Goal: Information Seeking & Learning: Learn about a topic

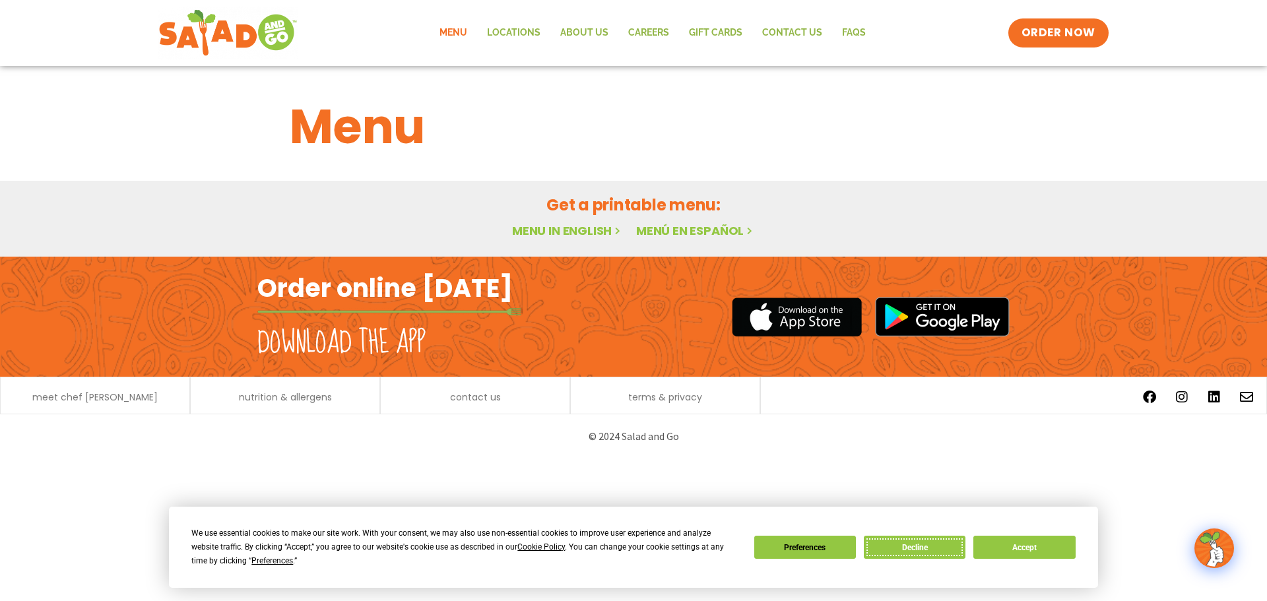
click at [897, 544] on button "Decline" at bounding box center [915, 547] width 102 height 23
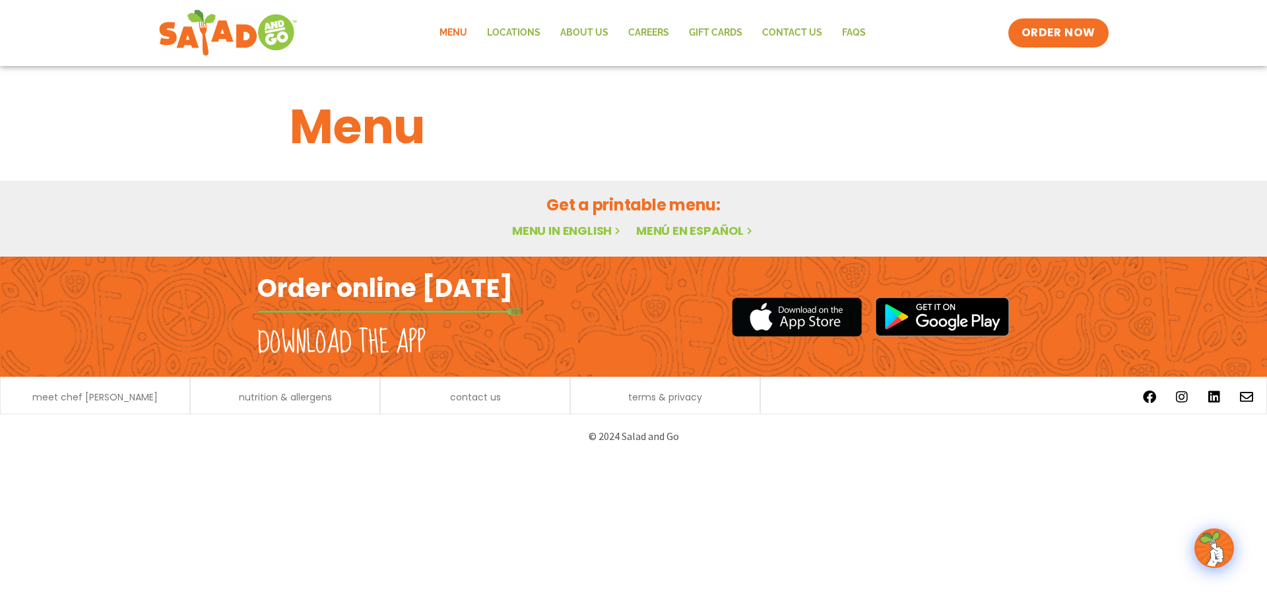
click at [573, 240] on div "Get a printable menu: Menu in English Menú en español" at bounding box center [633, 219] width 1267 height 76
click at [573, 234] on link "Menu in English" at bounding box center [567, 230] width 111 height 16
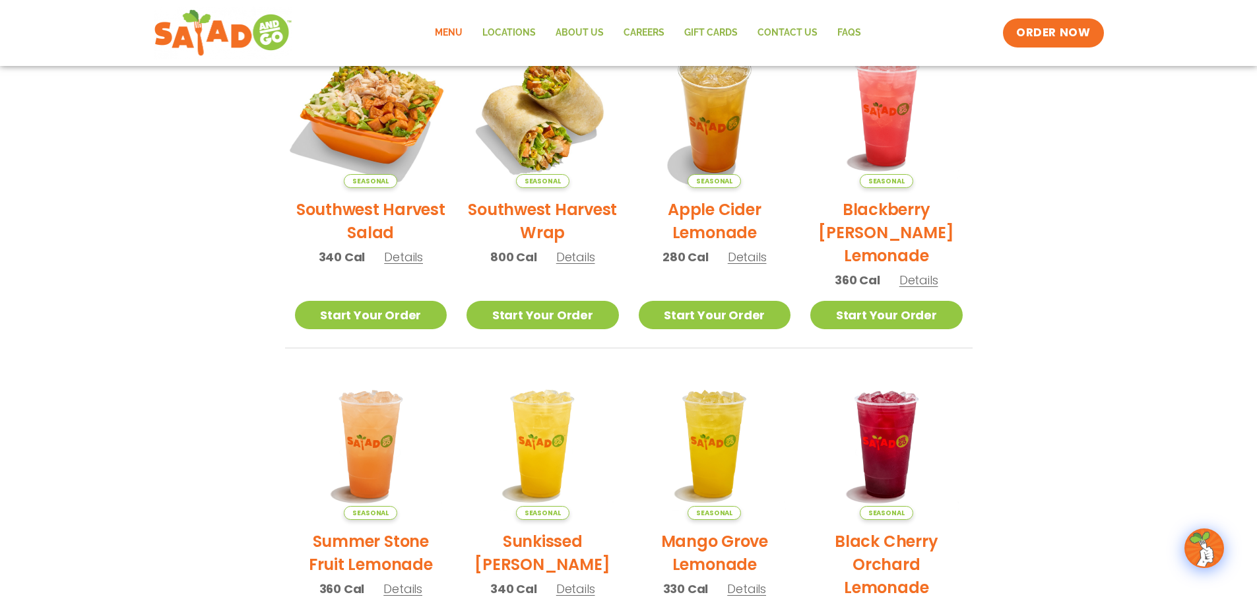
scroll to position [330, 0]
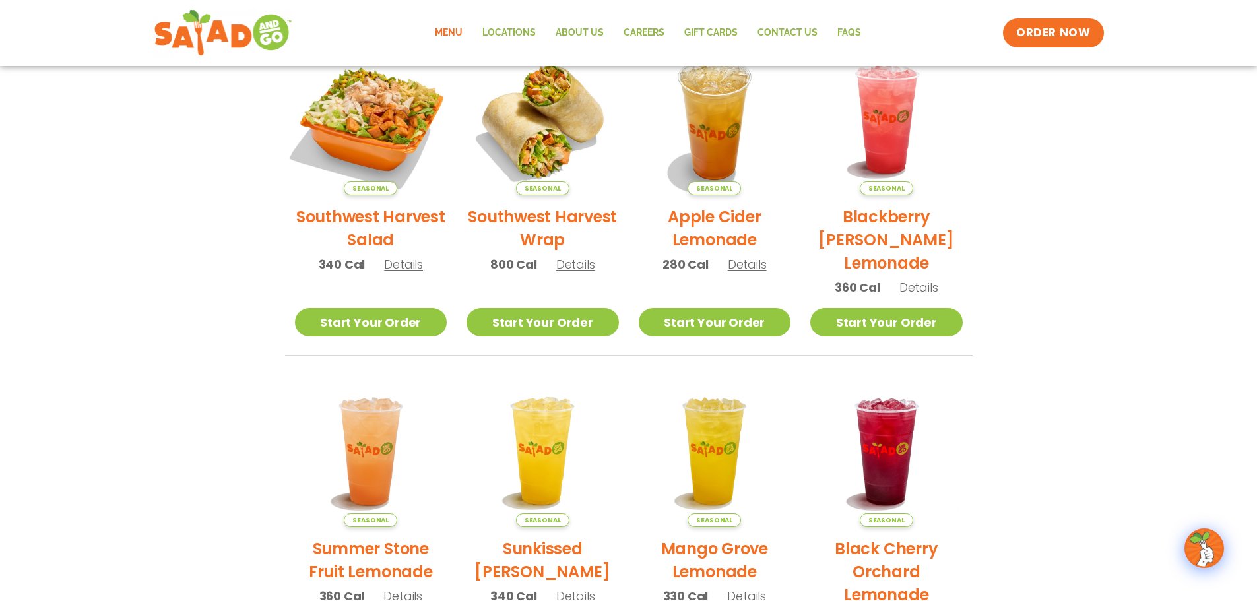
click at [387, 123] on img at bounding box center [370, 119] width 179 height 179
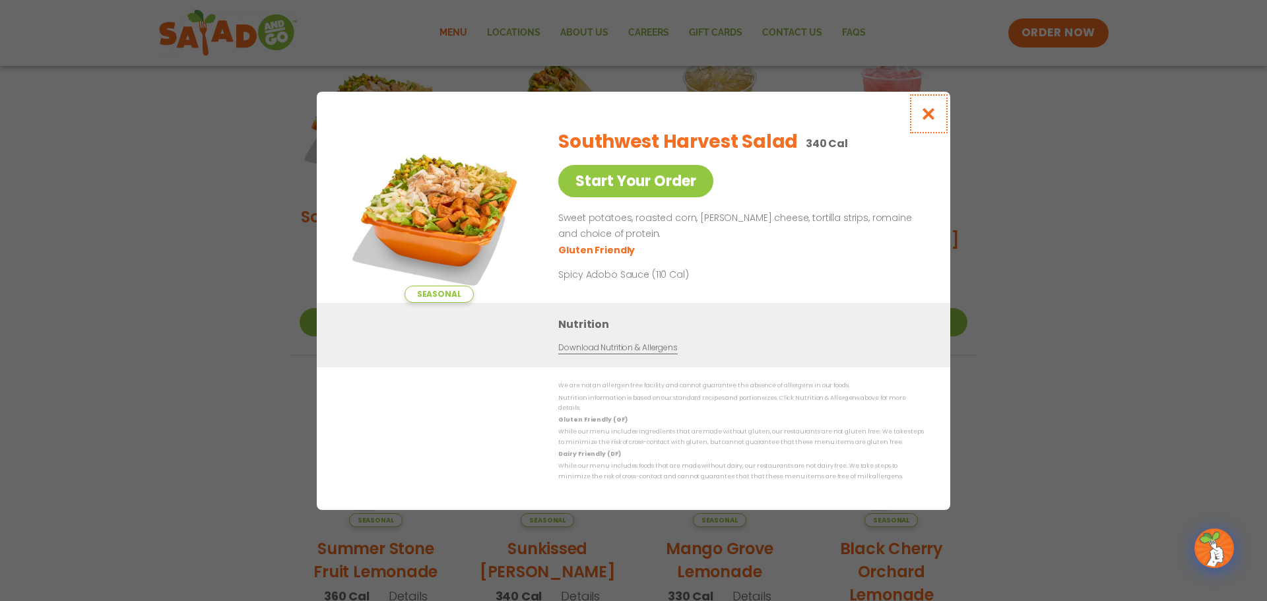
click at [938, 115] on button "Close modal" at bounding box center [928, 114] width 43 height 44
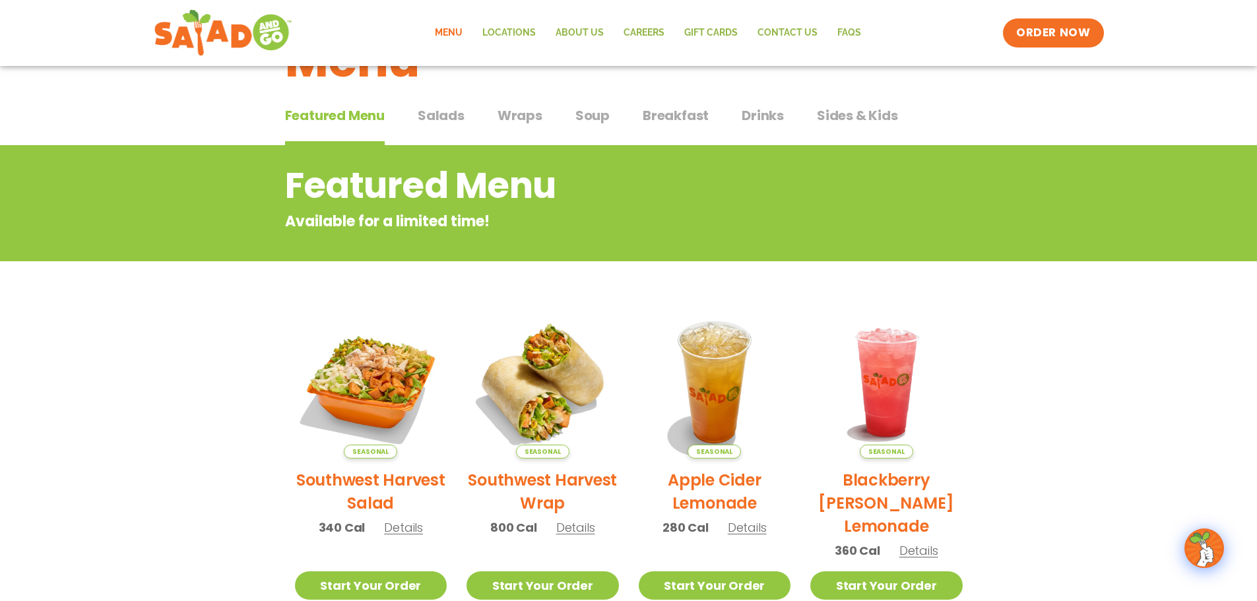
scroll to position [66, 0]
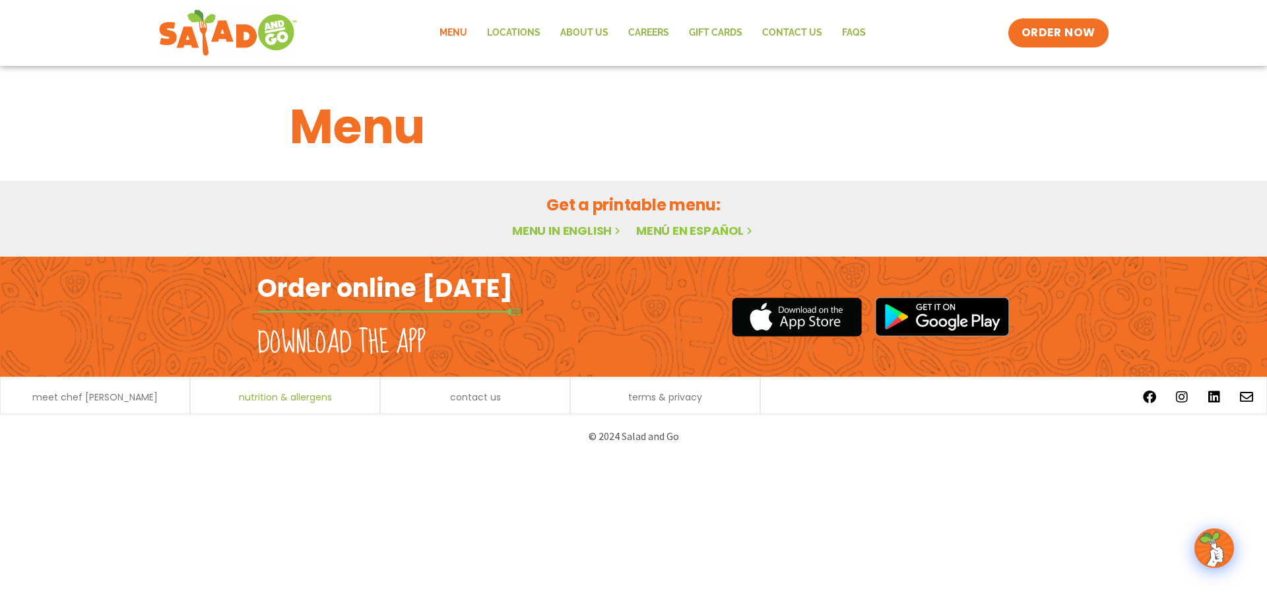
click at [284, 393] on span "nutrition & allergens" at bounding box center [285, 397] width 93 height 9
click at [578, 226] on link "Menu in English" at bounding box center [567, 230] width 111 height 16
click at [1220, 550] on img at bounding box center [1214, 548] width 37 height 37
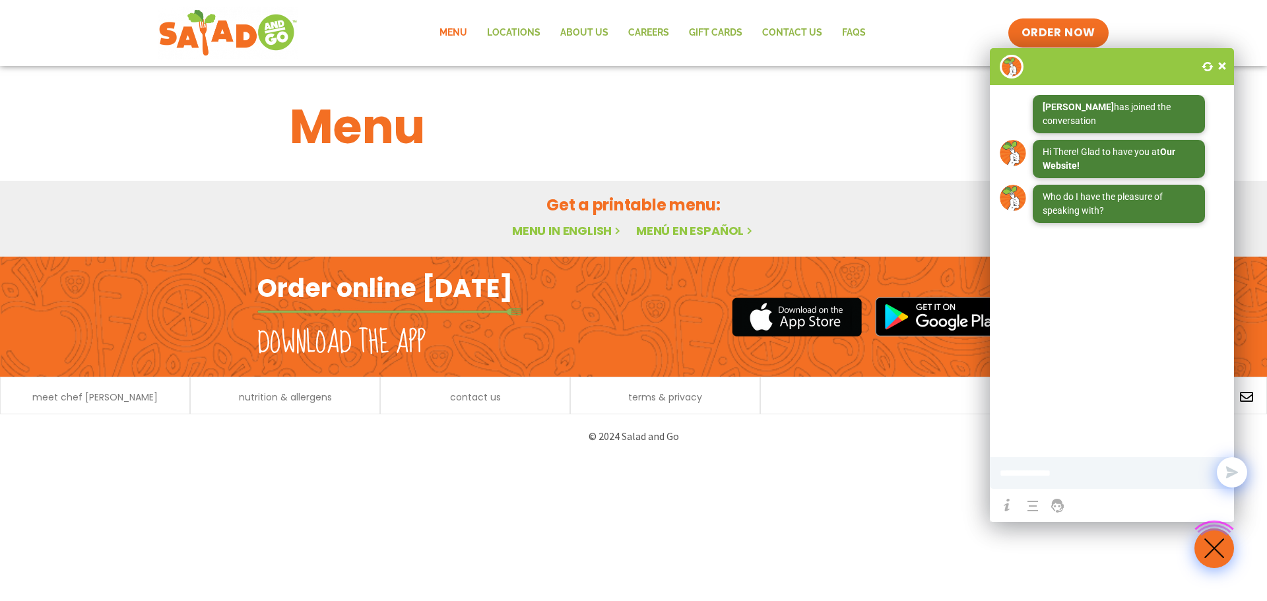
click at [1225, 64] on span at bounding box center [1222, 65] width 13 height 13
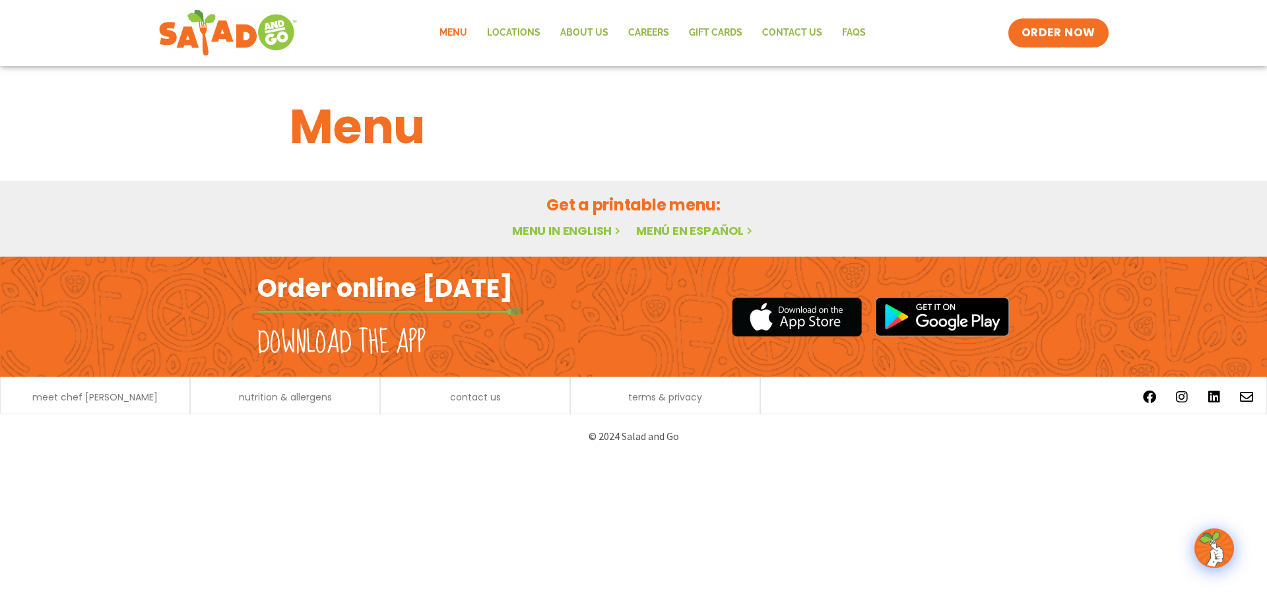
click at [105, 391] on div "meet chef [PERSON_NAME]" at bounding box center [95, 398] width 176 height 14
click at [106, 393] on span "meet chef [PERSON_NAME]" at bounding box center [94, 397] width 125 height 9
click at [285, 393] on span "nutrition & allergens" at bounding box center [285, 397] width 93 height 9
